Goal: Task Accomplishment & Management: Use online tool/utility

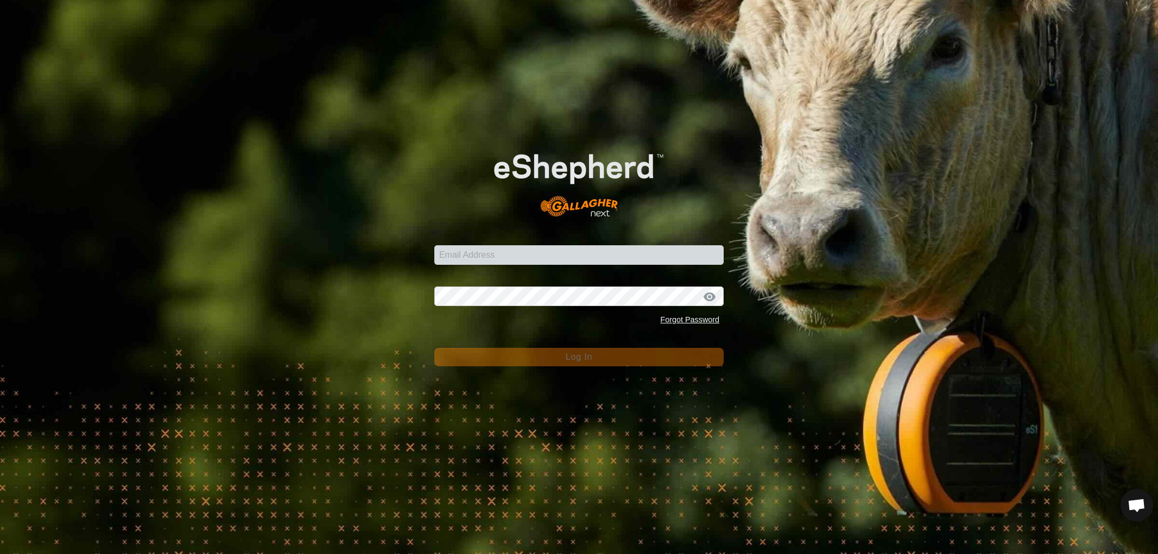
click at [480, 253] on input "Email Address" at bounding box center [578, 255] width 289 height 20
type input "[EMAIL_ADDRESS][DOMAIN_NAME]"
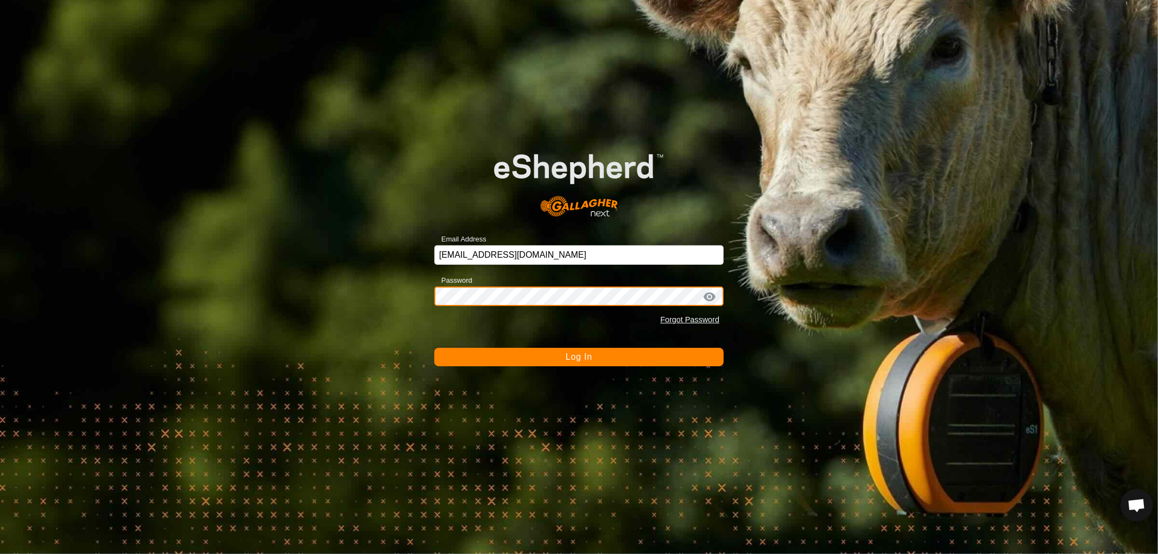
click at [434, 348] on button "Log In" at bounding box center [578, 357] width 289 height 18
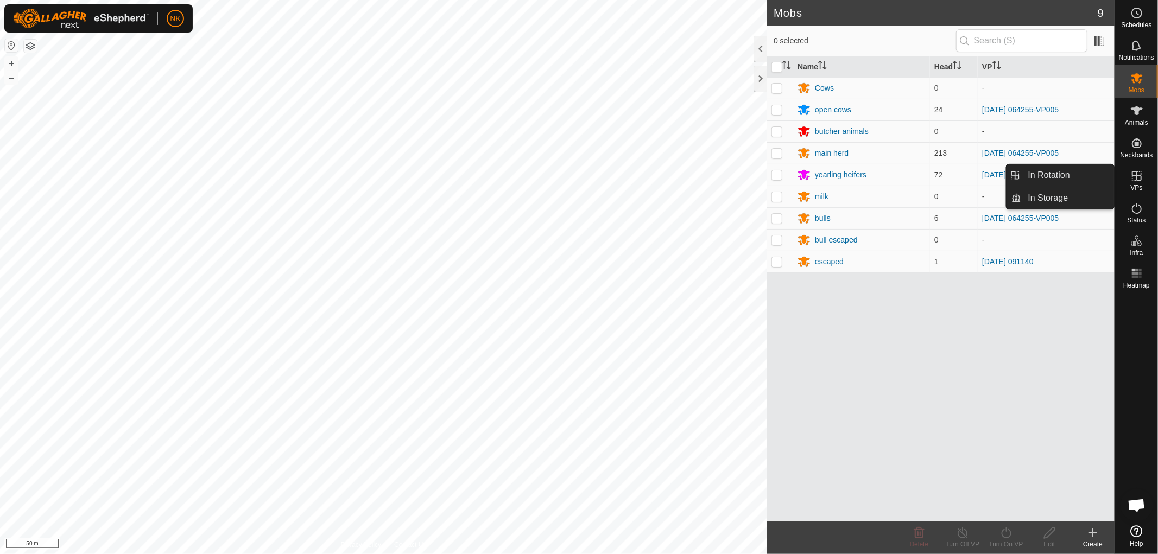
click at [1051, 175] on link "In Rotation" at bounding box center [1068, 175] width 93 height 22
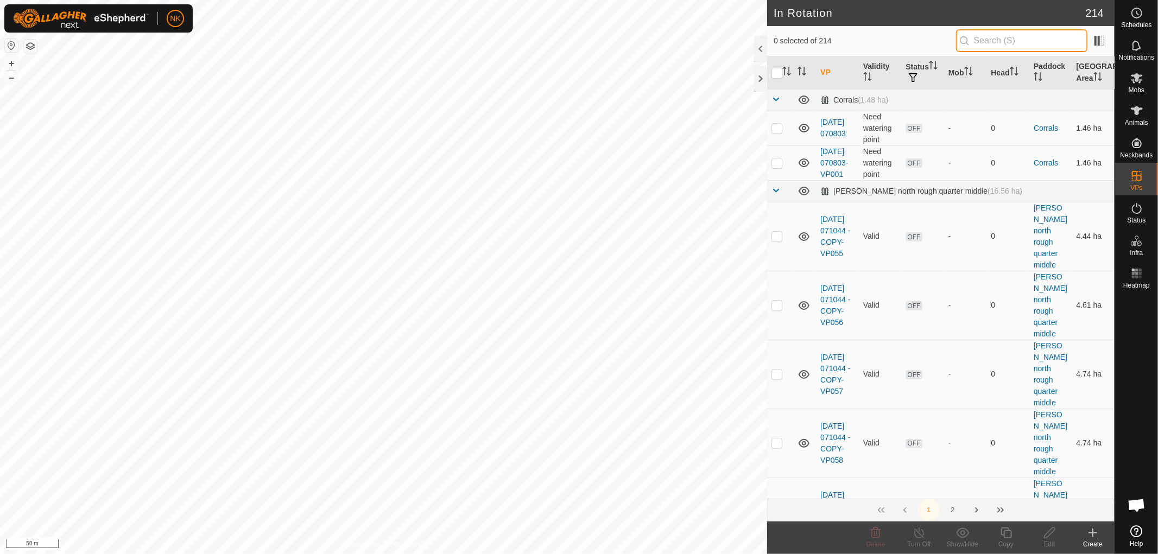
click at [1037, 43] on input "text" at bounding box center [1021, 40] width 131 height 23
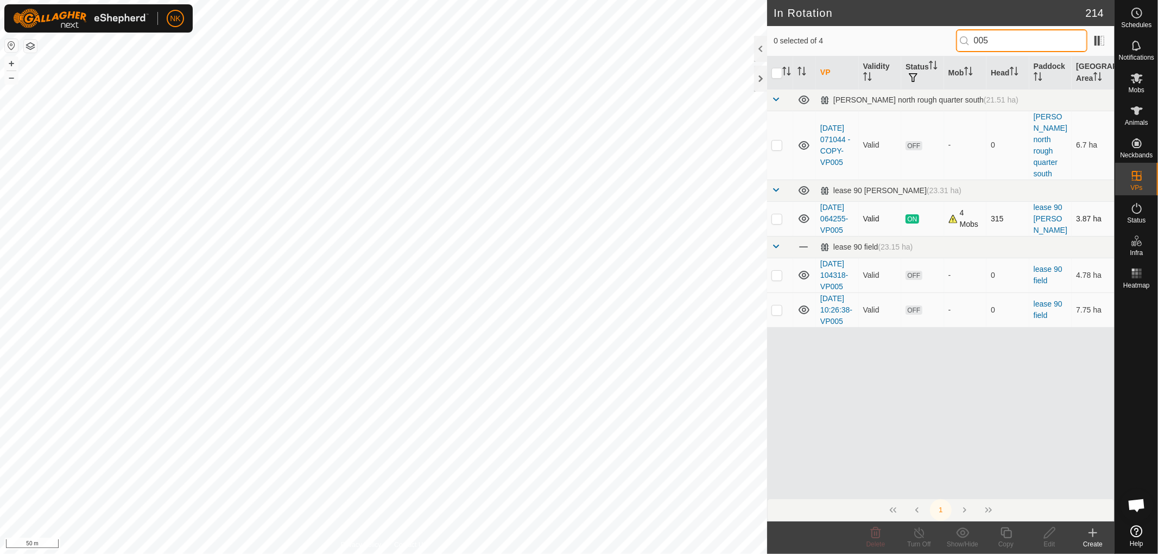
type input "005"
click at [774, 214] on p-checkbox at bounding box center [776, 218] width 11 height 9
checkbox input "true"
click at [1008, 535] on icon at bounding box center [1006, 533] width 14 height 13
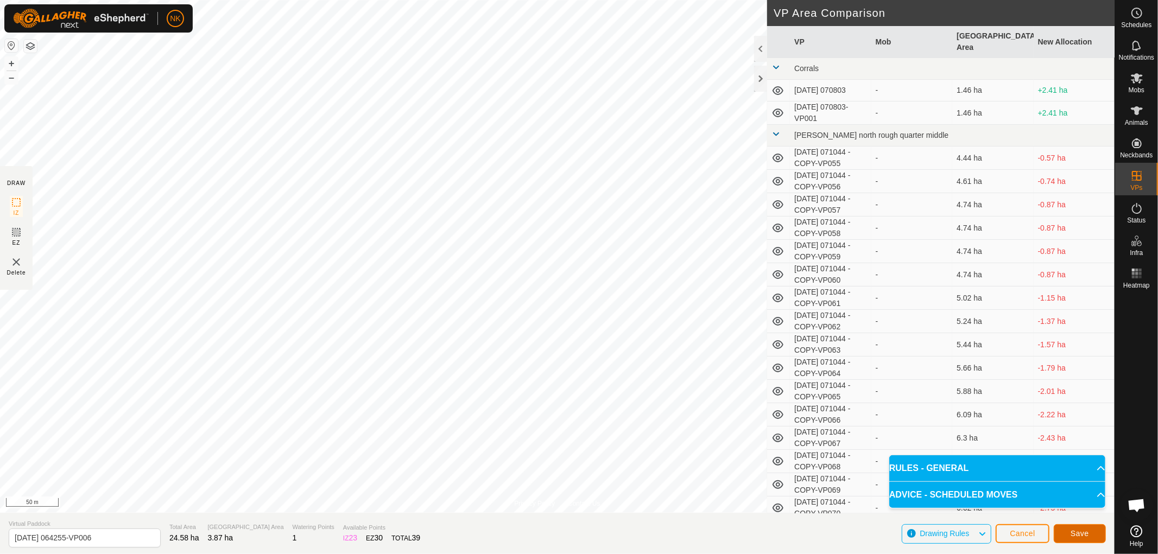
click at [1085, 538] on button "Save" at bounding box center [1080, 533] width 52 height 19
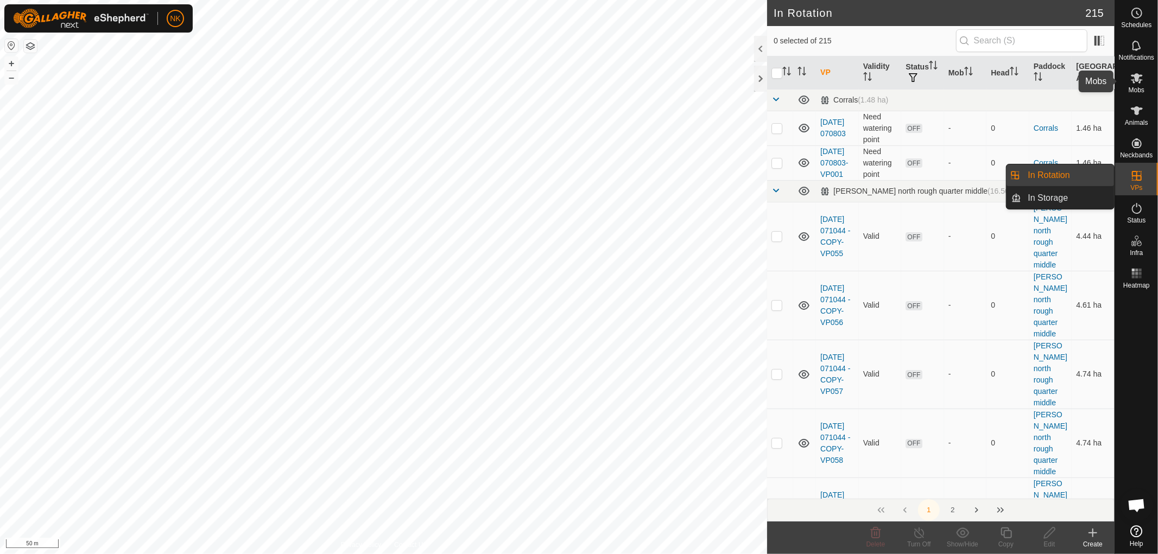
click at [1145, 85] on es-mob-svg-icon at bounding box center [1137, 77] width 20 height 17
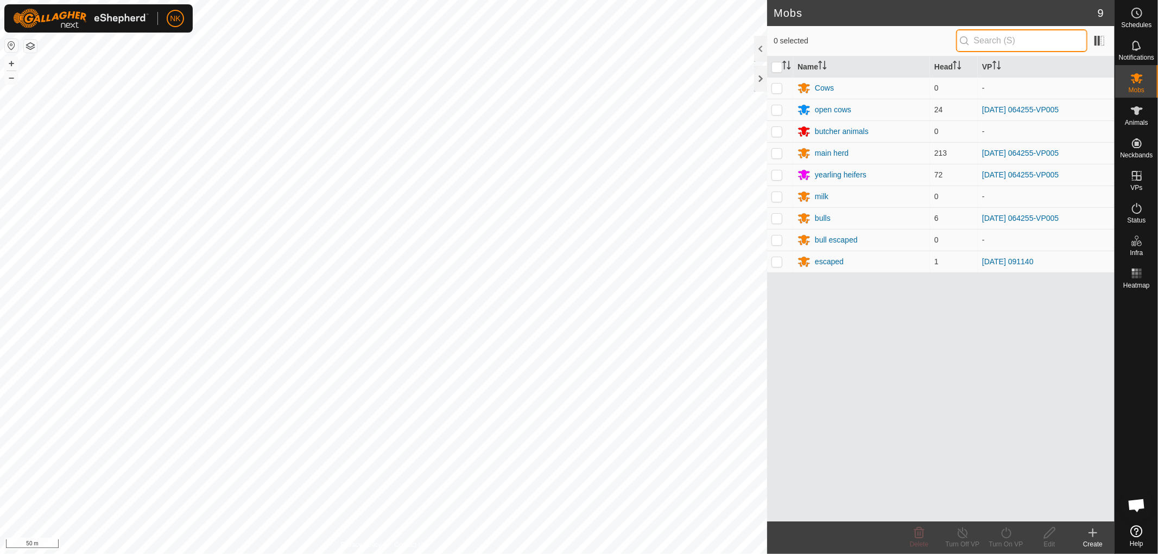
click at [994, 40] on input "text" at bounding box center [1021, 40] width 131 height 23
click at [782, 112] on p-checkbox at bounding box center [776, 109] width 11 height 9
checkbox input "true"
click at [777, 153] on p-checkbox at bounding box center [776, 153] width 11 height 9
checkbox input "true"
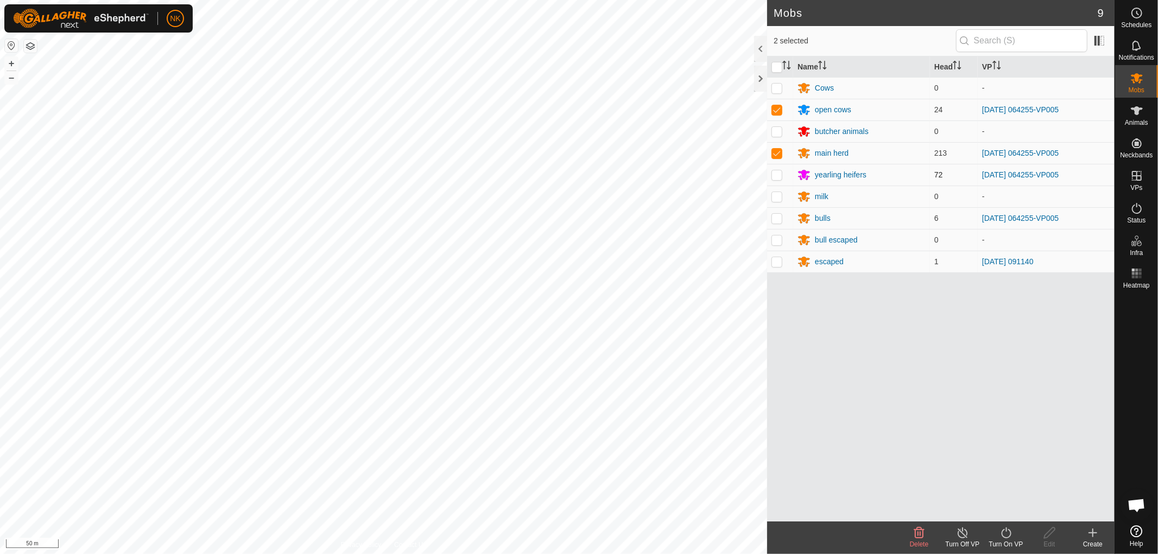
click at [777, 176] on p-checkbox at bounding box center [776, 174] width 11 height 9
checkbox input "true"
click at [774, 216] on p-checkbox at bounding box center [776, 218] width 11 height 9
checkbox input "true"
click at [1003, 534] on icon at bounding box center [1006, 533] width 14 height 13
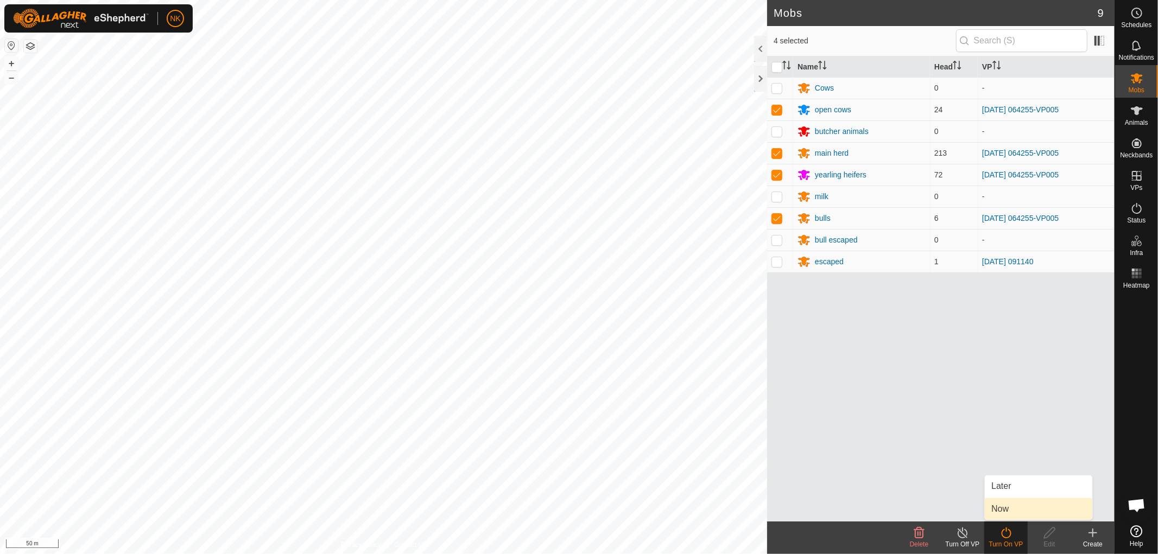
click at [1013, 505] on link "Now" at bounding box center [1038, 509] width 107 height 22
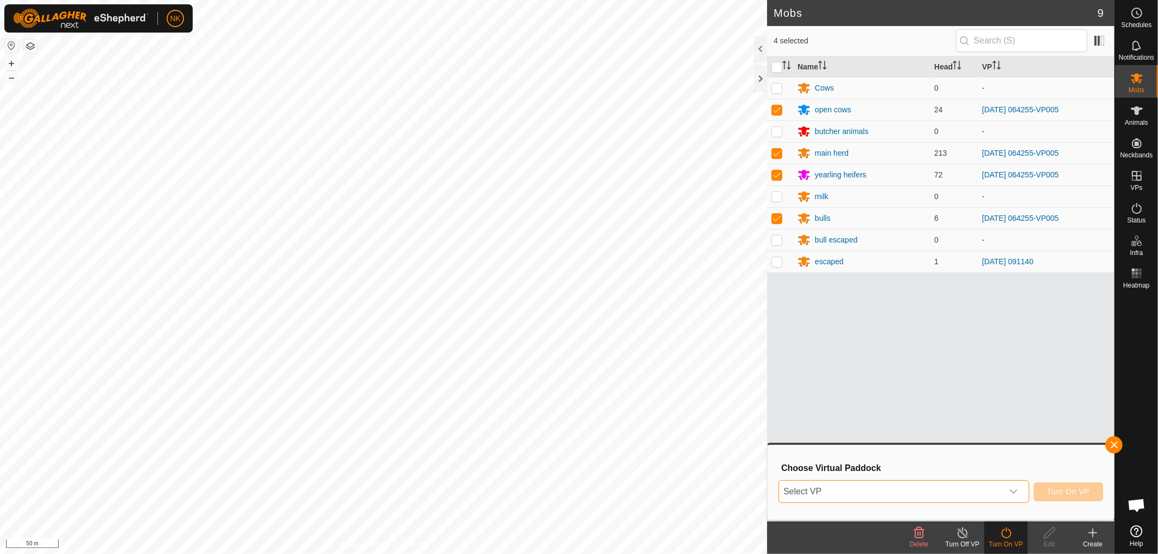
click at [918, 490] on span "Select VP" at bounding box center [891, 492] width 224 height 22
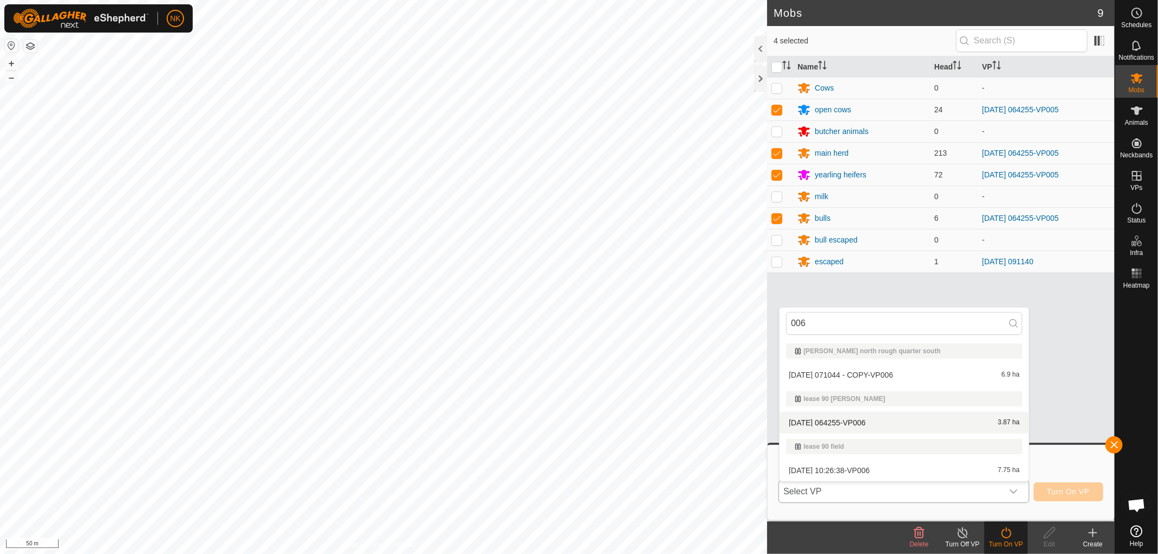
type input "006"
click at [855, 429] on li "[DATE] 064255-VP006 3.87 ha" at bounding box center [903, 423] width 249 height 22
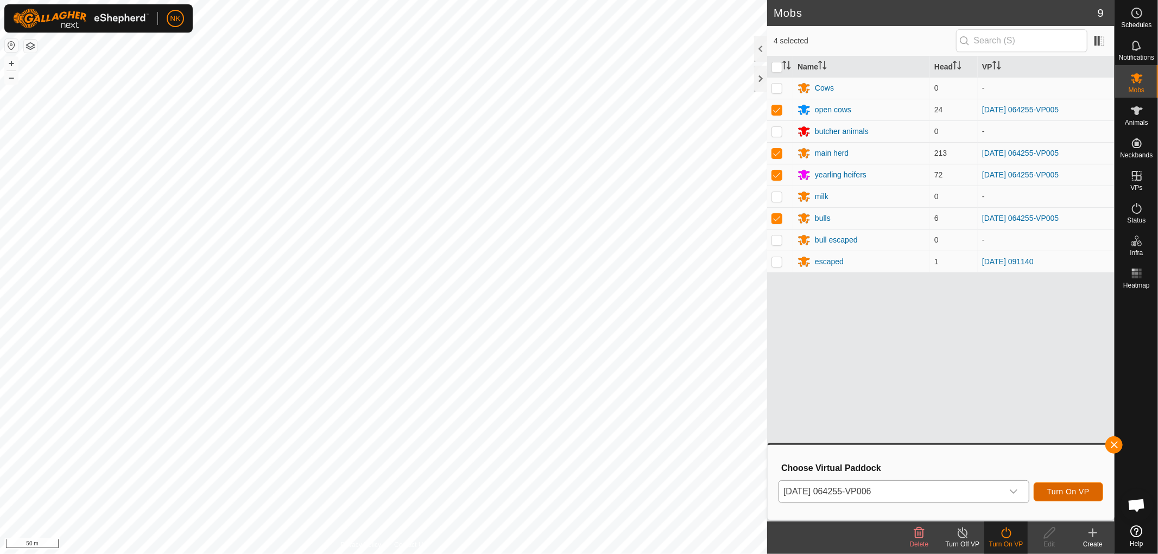
click at [1072, 495] on span "Turn On VP" at bounding box center [1068, 491] width 42 height 9
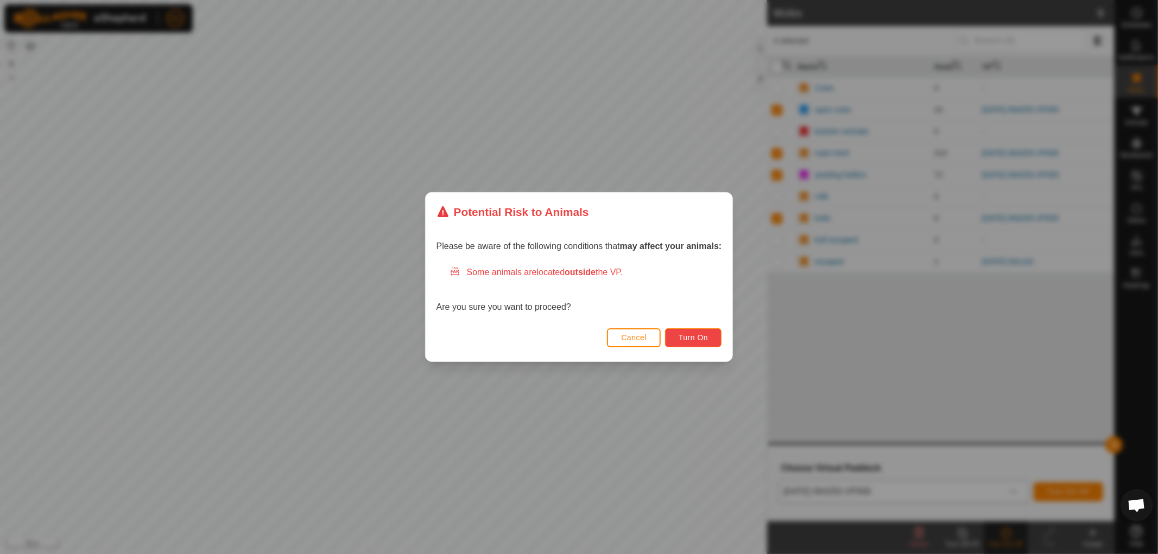
click at [688, 333] on span "Turn On" at bounding box center [693, 337] width 29 height 9
